Goal: Find specific page/section: Find specific page/section

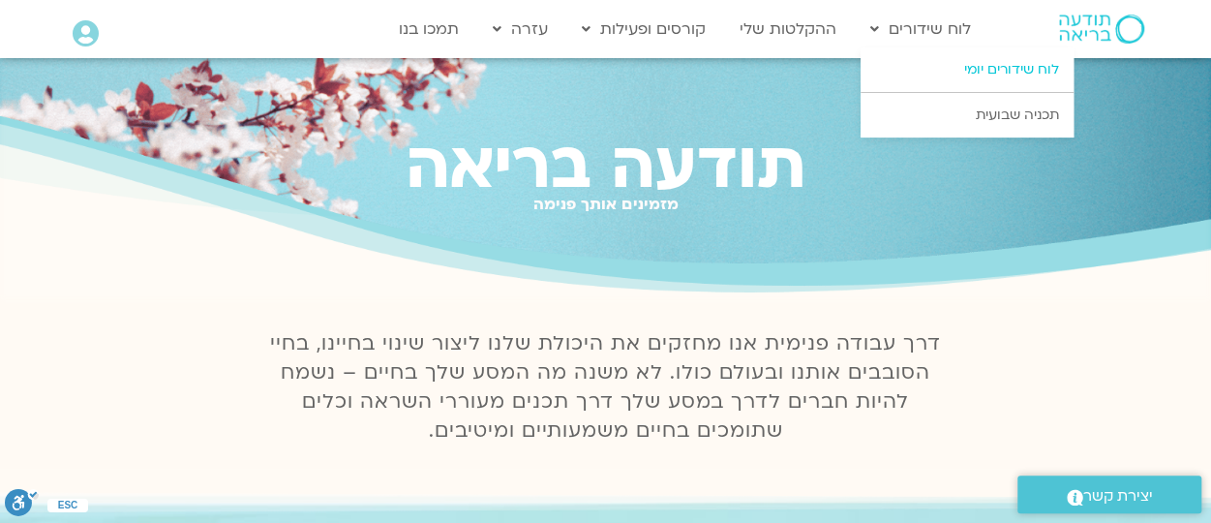
click at [958, 63] on link "לוח שידורים יומי" at bounding box center [966, 69] width 213 height 45
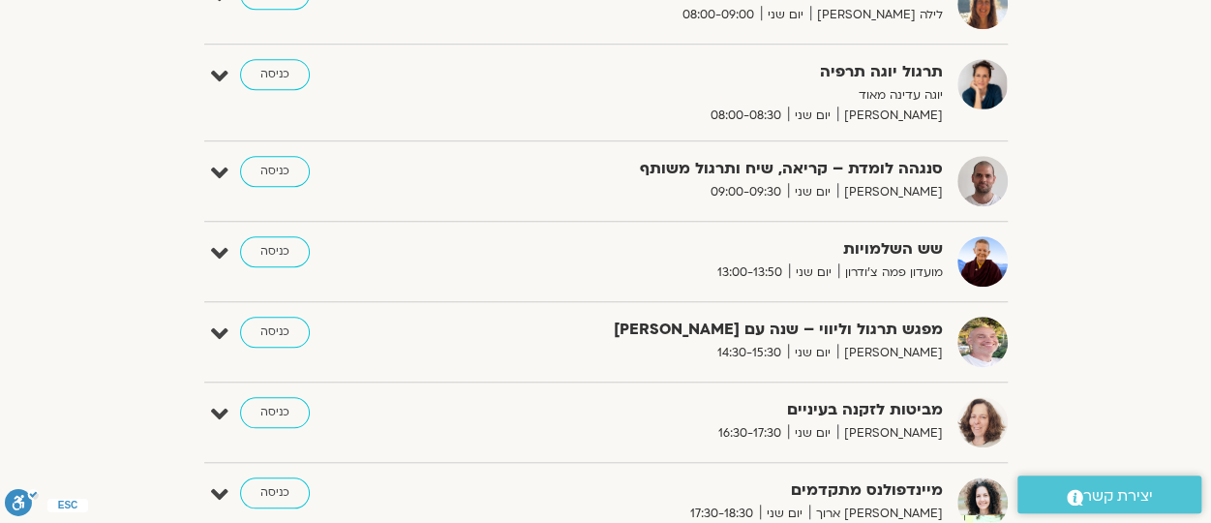
scroll to position [635, 0]
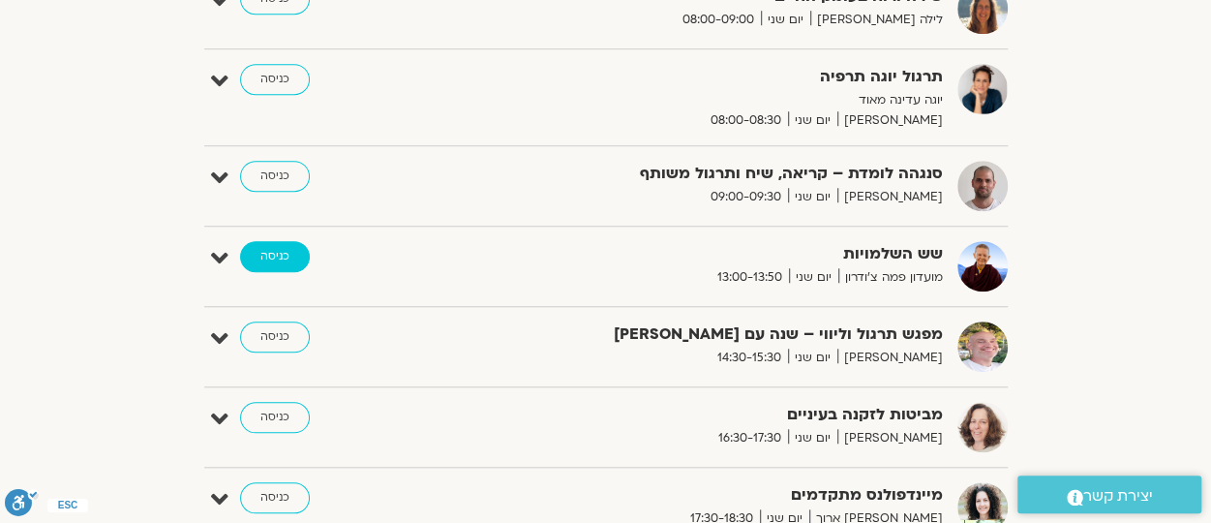
click at [293, 251] on link "כניסה" at bounding box center [275, 256] width 70 height 31
